Goal: Find specific page/section: Find specific page/section

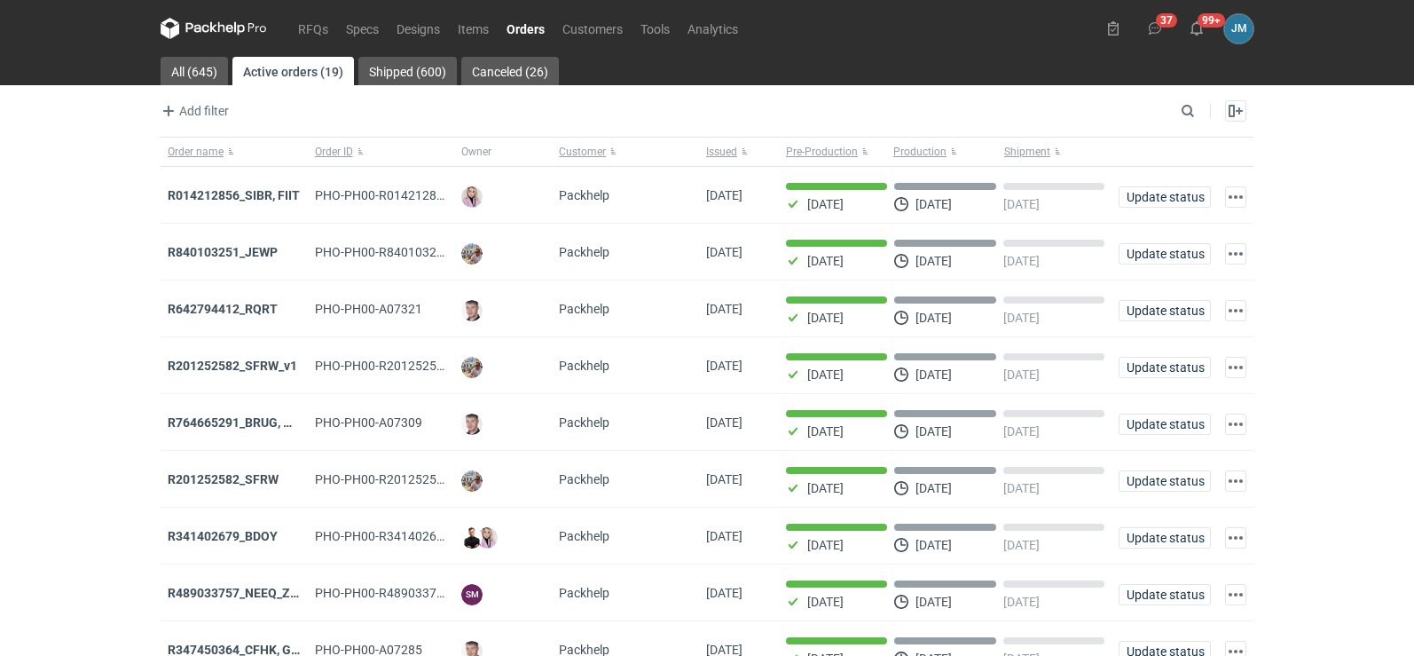
click at [208, 20] on icon at bounding box center [214, 28] width 106 height 21
click at [12, 365] on div "RFQs Specs Designs Items Orders Customers Tools Analytics 38 99+ [PERSON_NAME] …" at bounding box center [707, 328] width 1414 height 656
click at [193, 35] on icon at bounding box center [214, 28] width 106 height 21
click at [193, 33] on icon at bounding box center [214, 28] width 106 height 21
click at [232, 28] on icon at bounding box center [229, 29] width 7 height 8
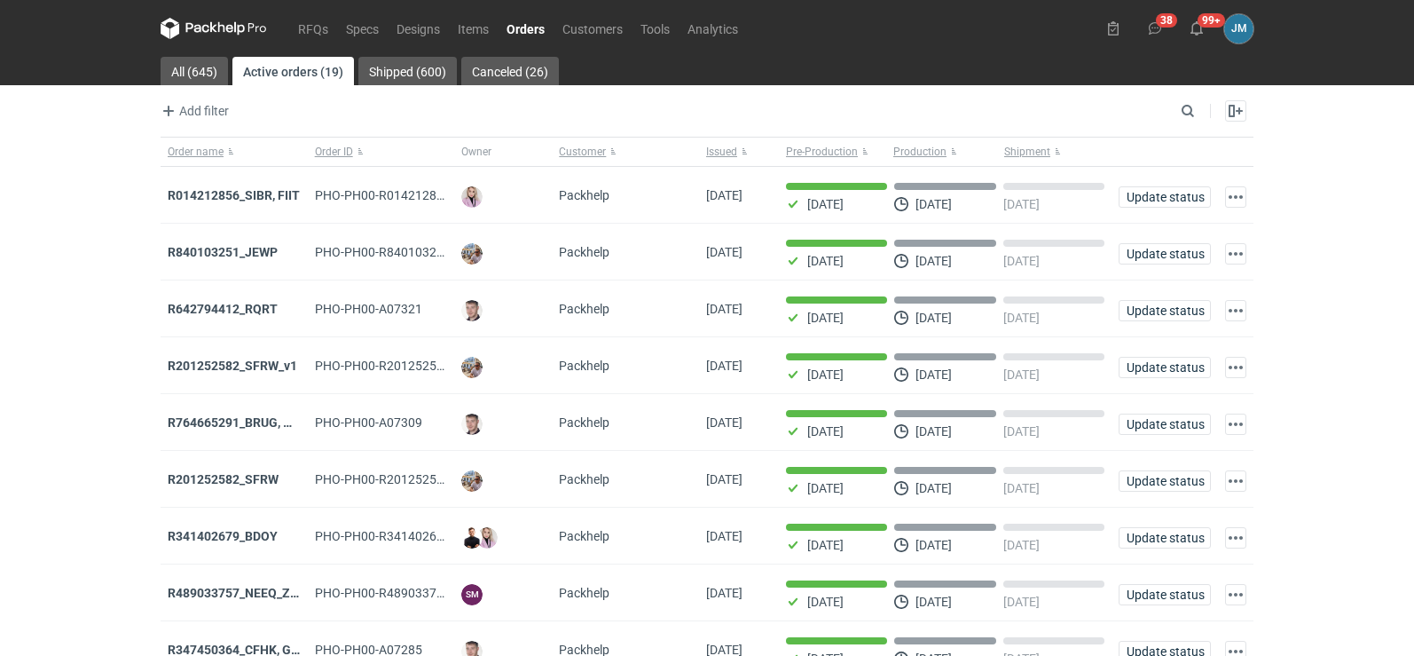
click at [209, 27] on icon at bounding box center [214, 28] width 106 height 21
